Goal: Transaction & Acquisition: Purchase product/service

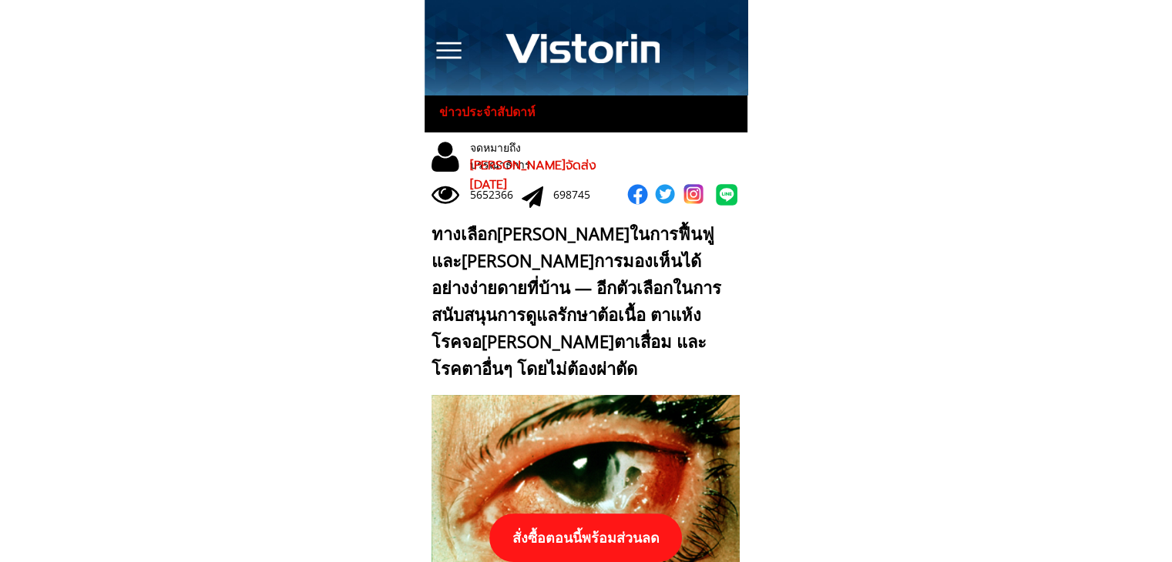
click at [593, 532] on p "สั่งซื้อตอนนี้พร้อมส่วนลด" at bounding box center [585, 538] width 193 height 49
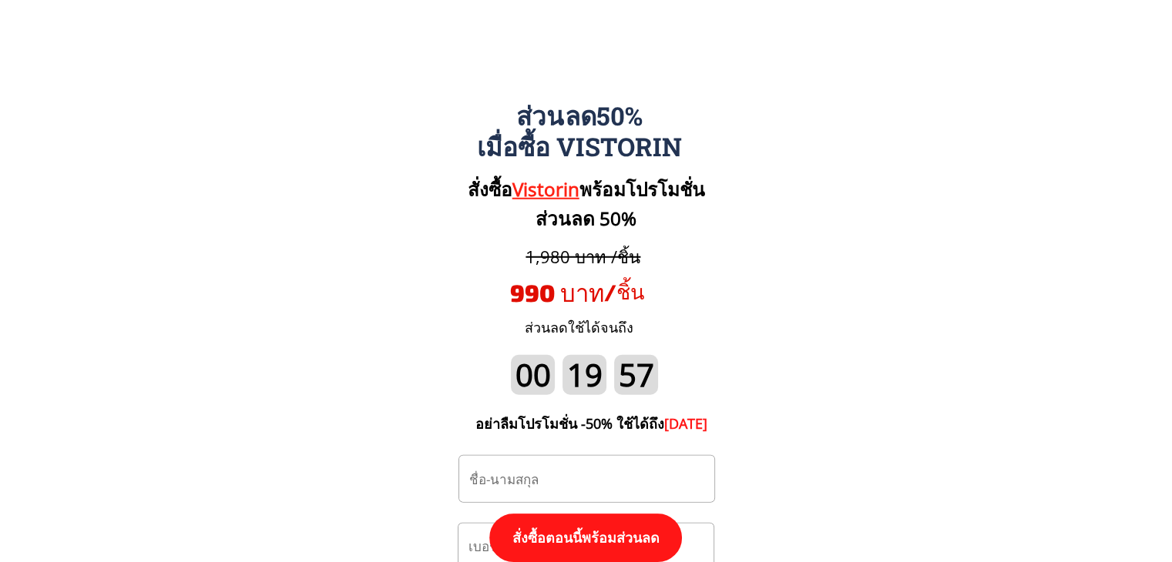
scroll to position [16002, 0]
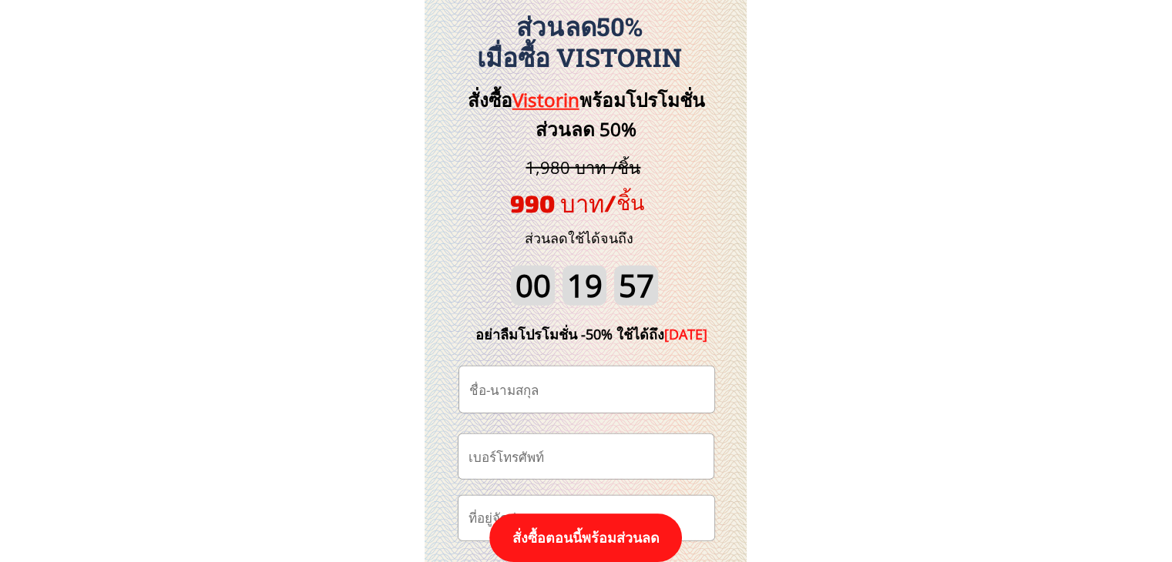
click at [581, 466] on input "tel" at bounding box center [586, 457] width 243 height 44
paste input "0967456234"
type input "0967456234"
click at [546, 389] on input "text" at bounding box center [586, 390] width 243 height 46
paste input "[PERSON_NAME] สังข์ทอง"
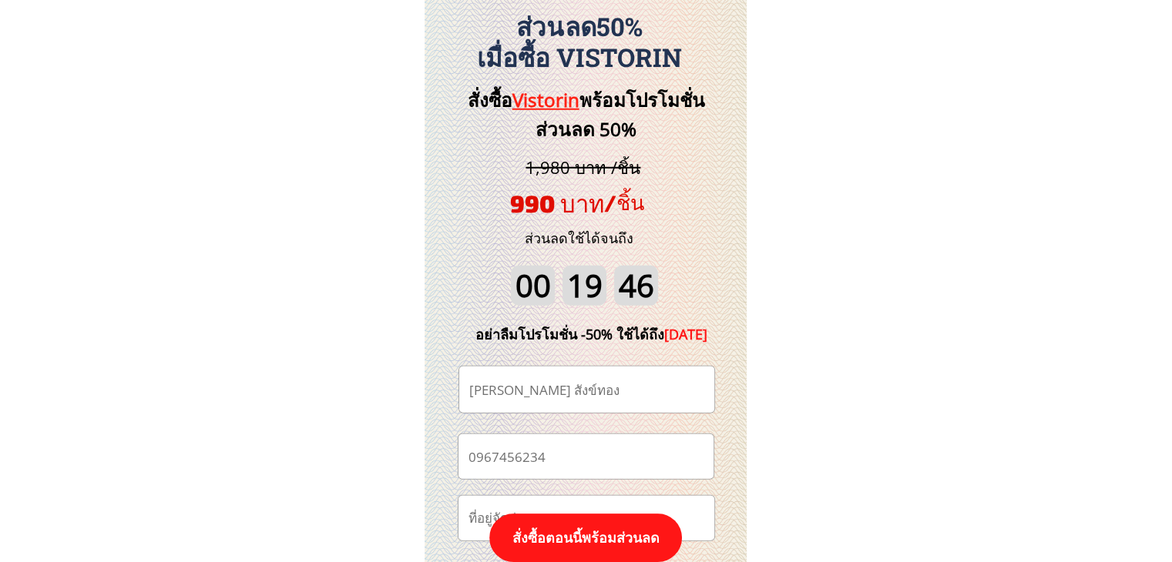
type input "[PERSON_NAME] สังข์ทอง"
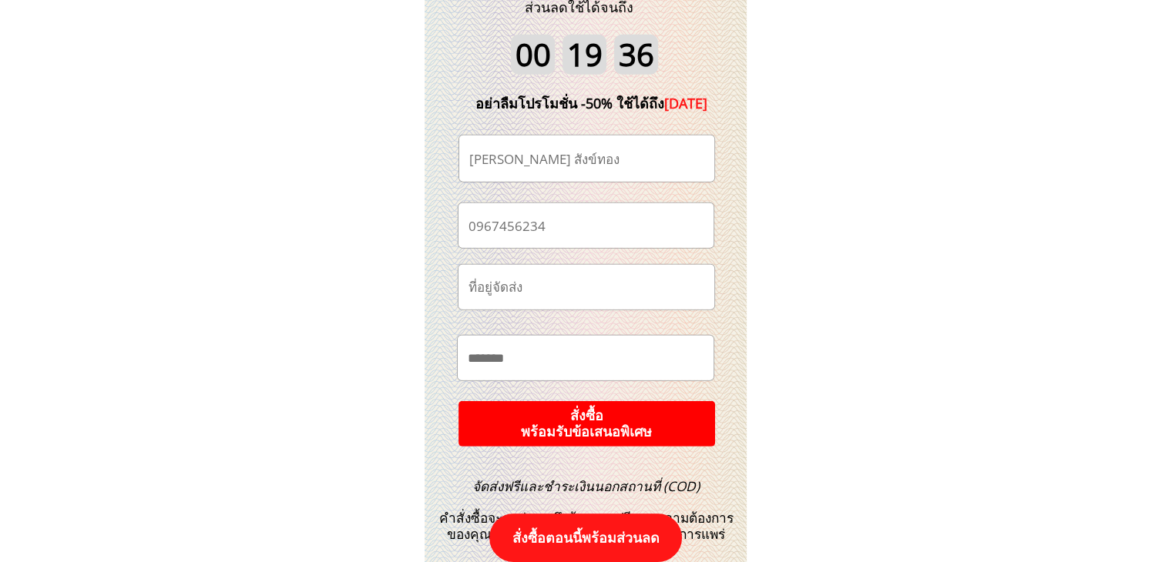
click at [593, 355] on input "text" at bounding box center [585, 358] width 243 height 44
paste input "**********"
type input "**********"
click at [604, 418] on p "สั่งซื้อ พร้อมรับข้อเสนอพิเศษ" at bounding box center [586, 424] width 268 height 48
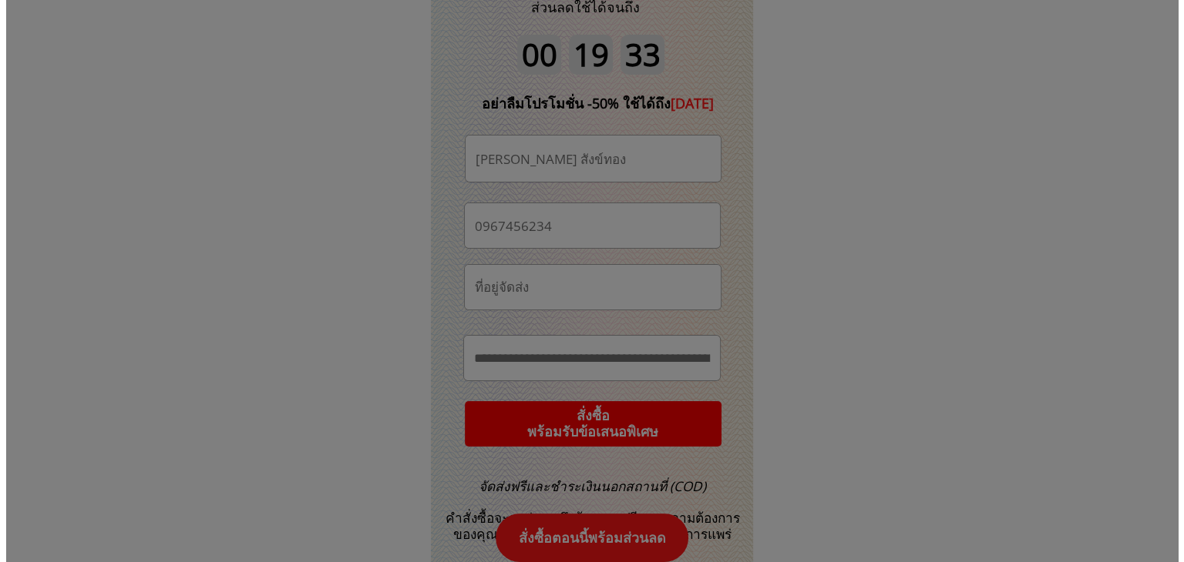
scroll to position [0, 0]
